Goal: Task Accomplishment & Management: Manage account settings

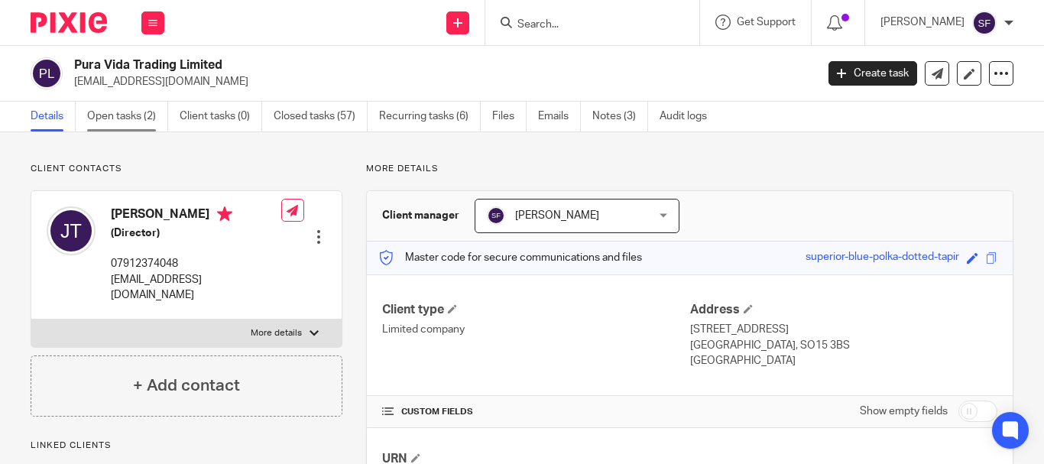
click at [145, 121] on link "Open tasks (2)" at bounding box center [127, 117] width 81 height 30
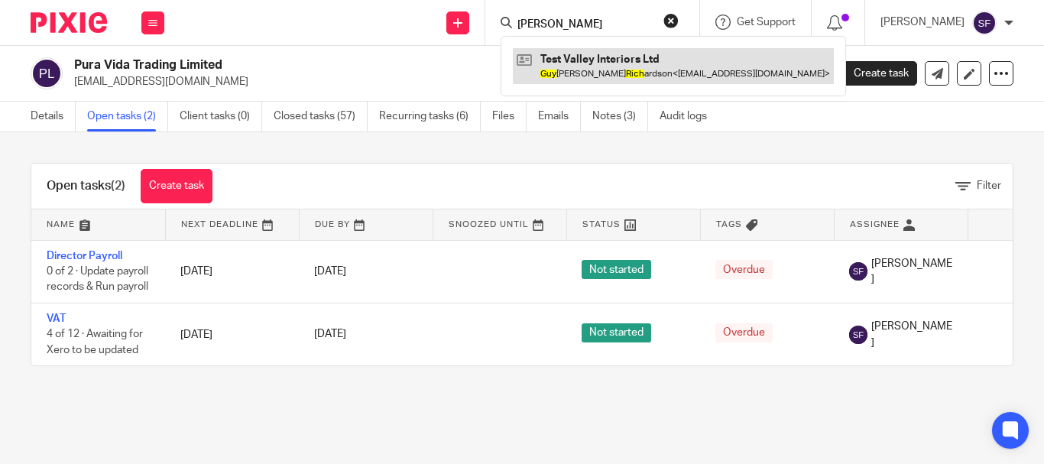
type input "guy rich"
click at [622, 64] on link at bounding box center [673, 65] width 321 height 35
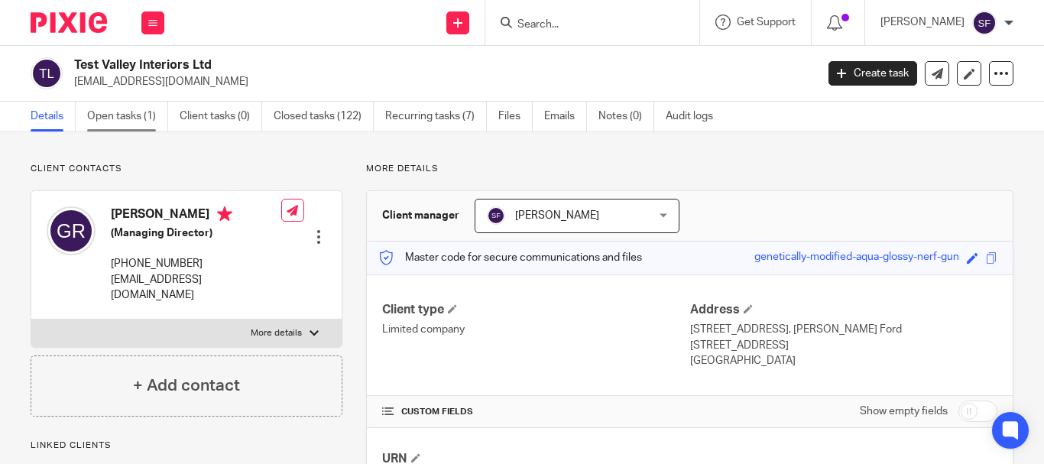
click at [138, 122] on link "Open tasks (1)" at bounding box center [127, 117] width 81 height 30
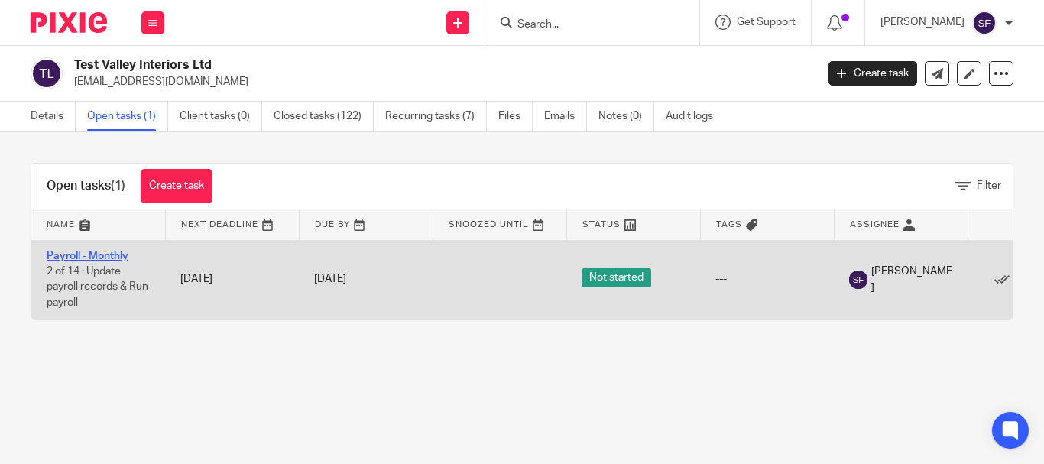
click at [99, 256] on link "Payroll - Monthly" at bounding box center [88, 256] width 82 height 11
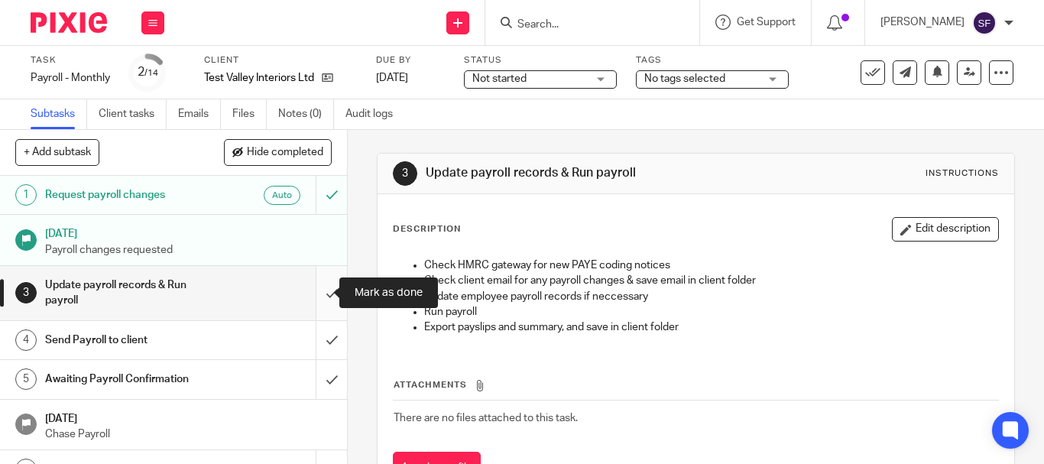
click at [319, 291] on input "submit" at bounding box center [173, 293] width 347 height 54
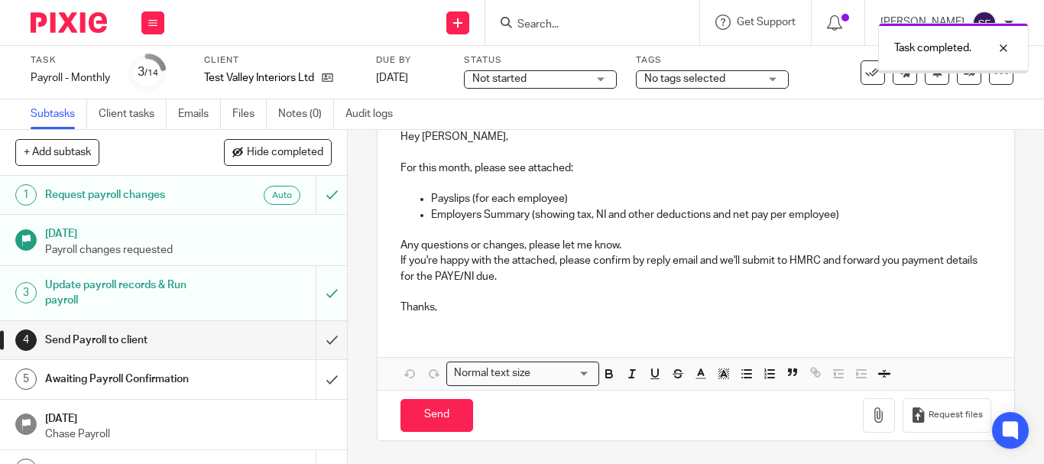
scroll to position [229, 0]
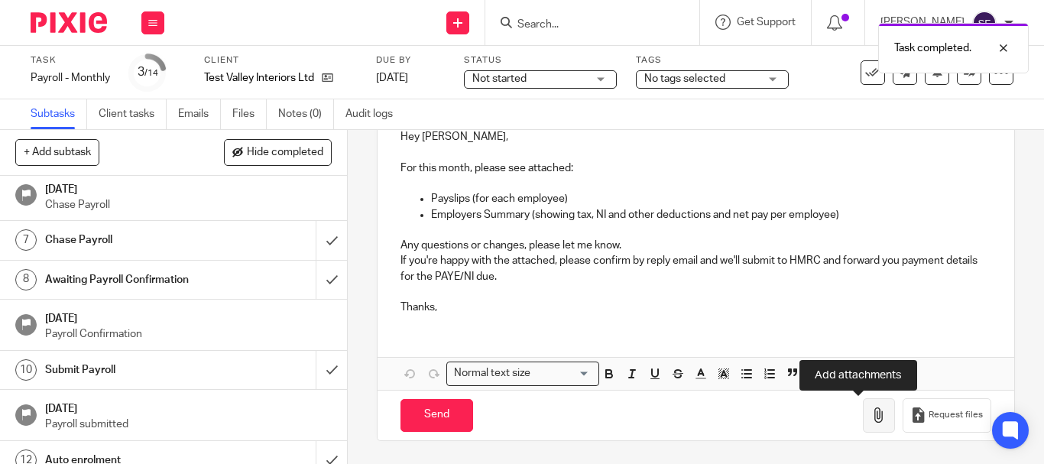
click at [872, 411] on icon "button" at bounding box center [879, 415] width 15 height 15
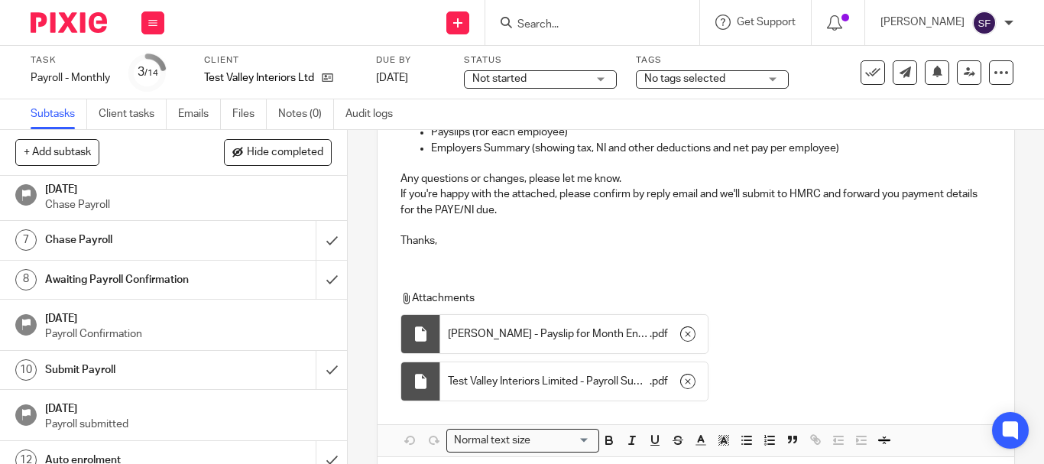
scroll to position [323, 0]
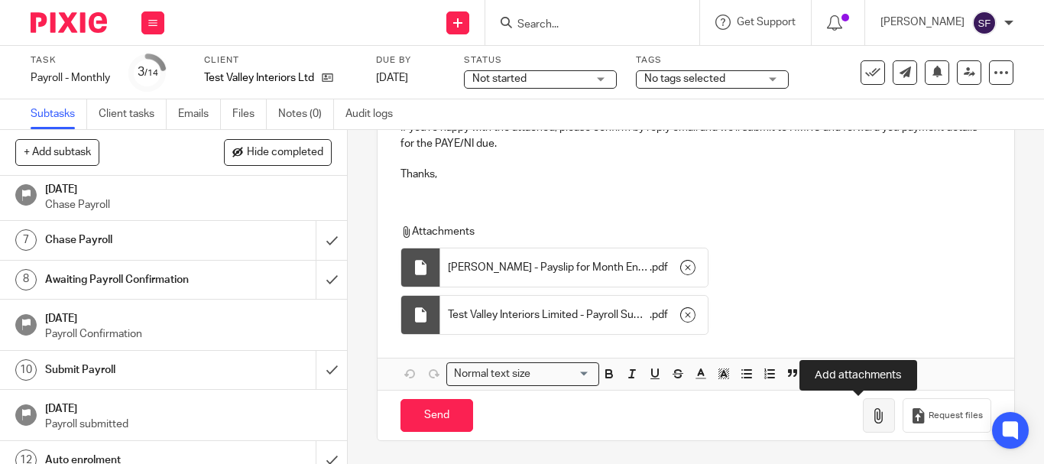
click at [863, 426] on button "button" at bounding box center [879, 415] width 32 height 34
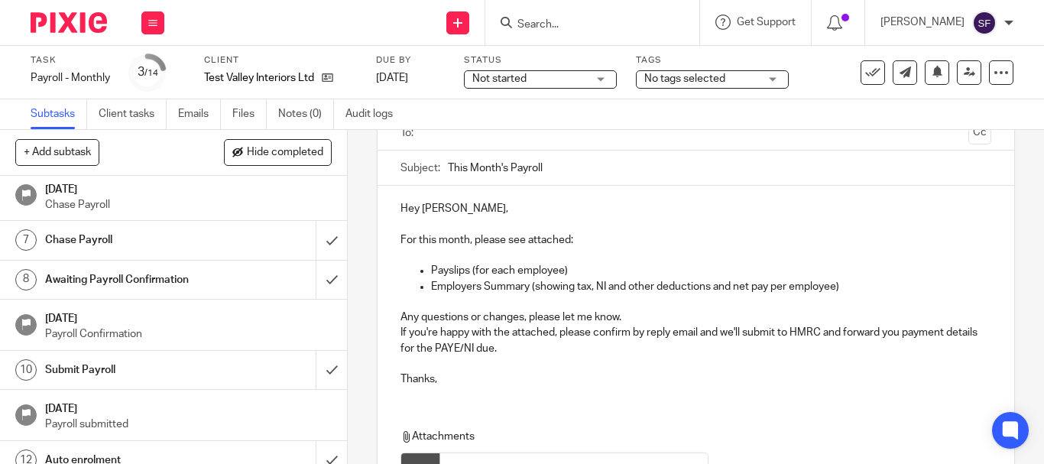
scroll to position [18, 0]
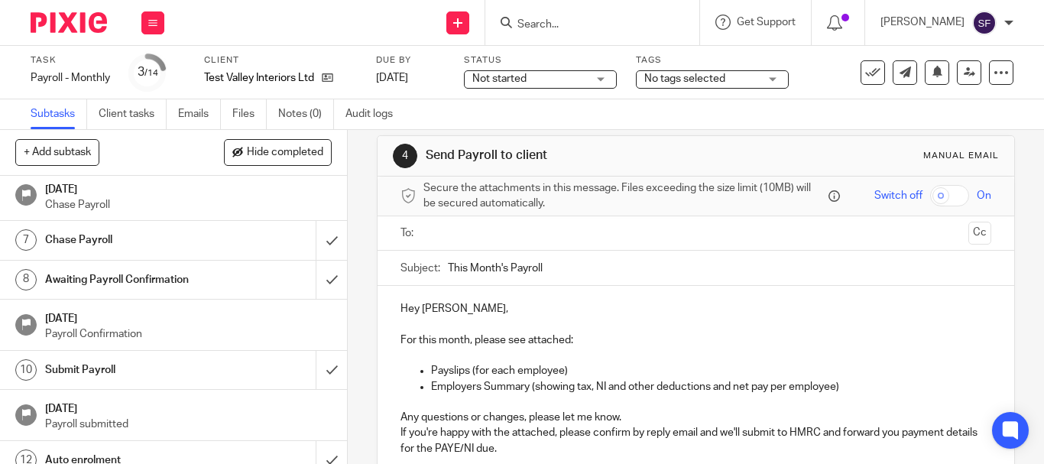
click at [457, 231] on input "text" at bounding box center [695, 234] width 533 height 18
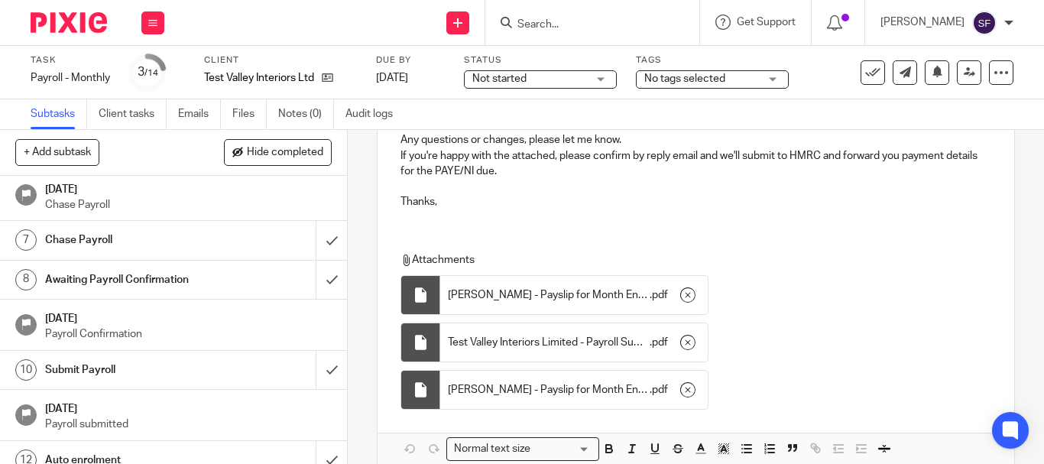
scroll to position [375, 0]
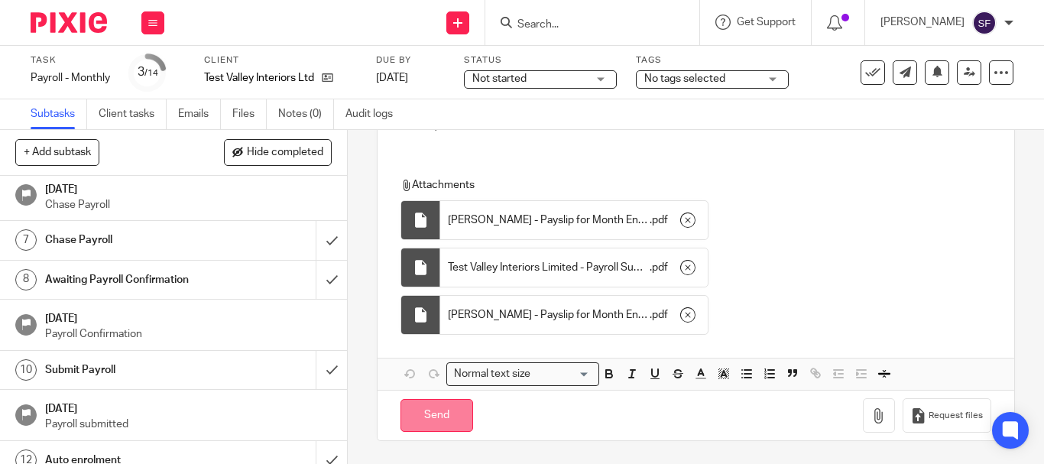
click at [438, 422] on input "Send" at bounding box center [437, 415] width 73 height 33
type input "Sent"
